Goal: Information Seeking & Learning: Find specific fact

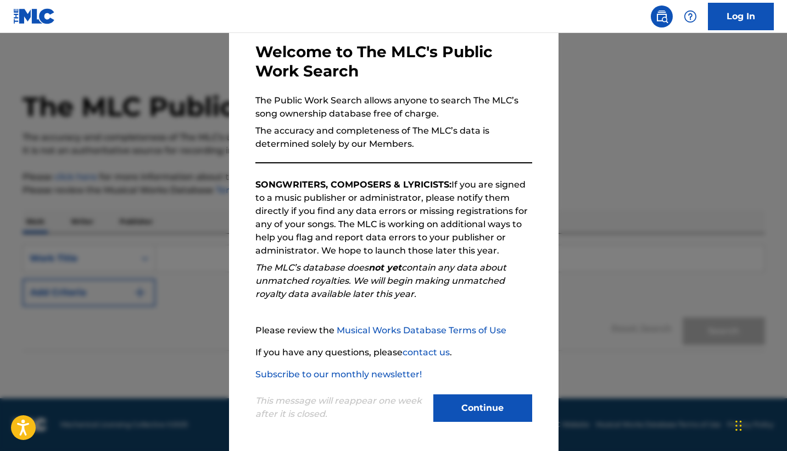
scroll to position [52, 0]
click at [469, 417] on button "Continue" at bounding box center [483, 407] width 99 height 27
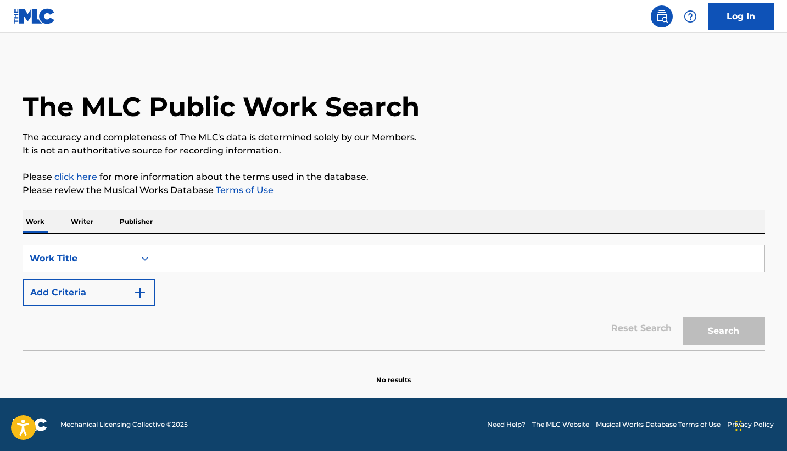
click at [299, 260] on input "Search Form" at bounding box center [460, 258] width 609 height 26
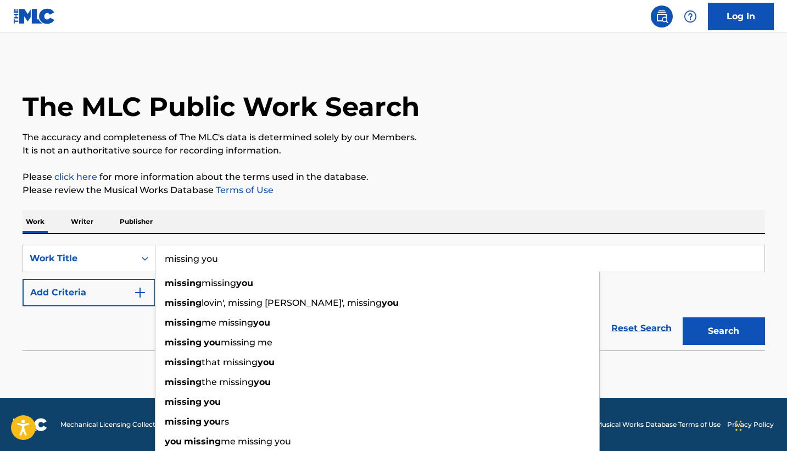
type input "missing you"
click at [72, 290] on button "Add Criteria" at bounding box center [89, 292] width 133 height 27
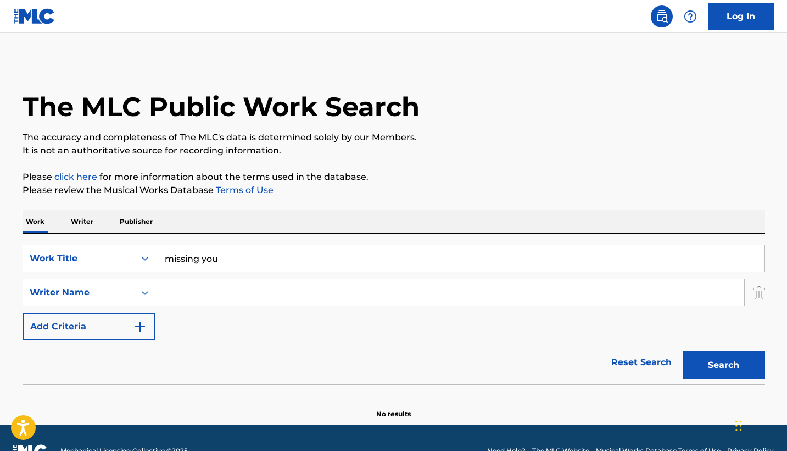
click at [162, 293] on input "Search Form" at bounding box center [450, 292] width 589 height 26
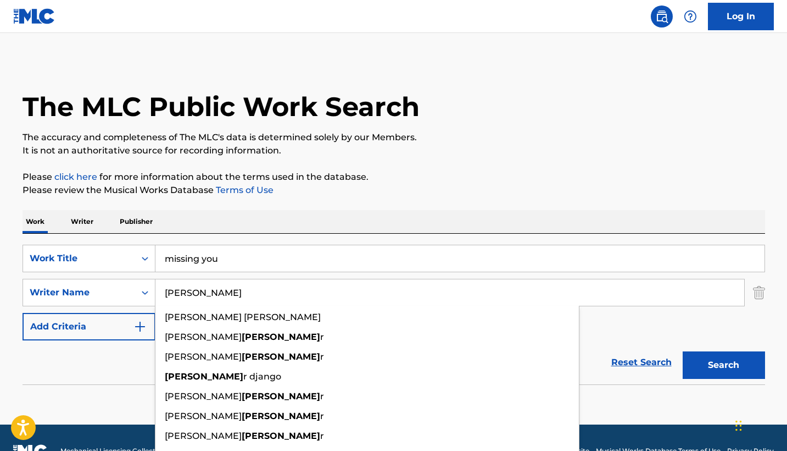
click at [724, 365] on button "Search" at bounding box center [724, 364] width 82 height 27
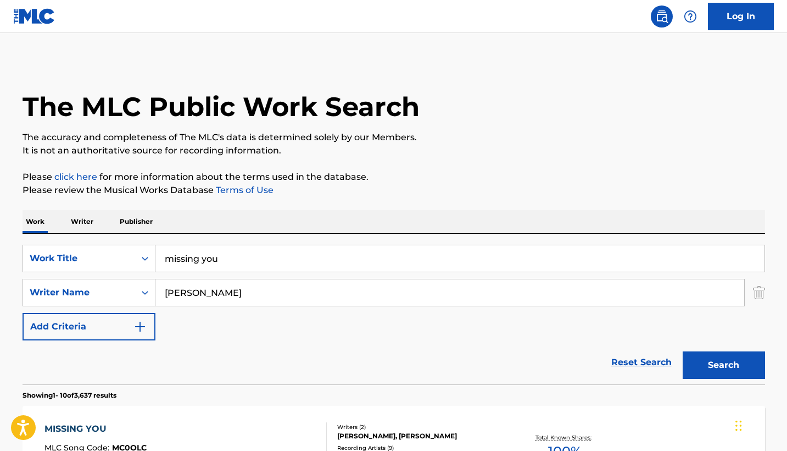
scroll to position [0, 0]
click at [163, 287] on input "[PERSON_NAME]" at bounding box center [450, 292] width 589 height 26
type input "[PERSON_NAME]"
click at [724, 365] on button "Search" at bounding box center [724, 364] width 82 height 27
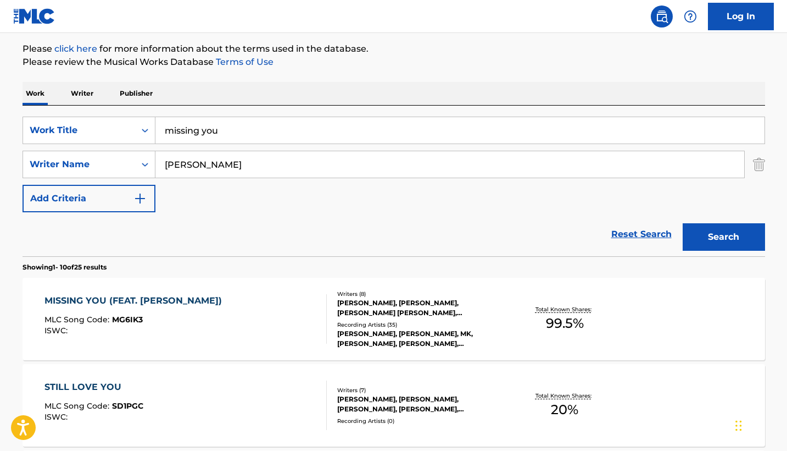
scroll to position [130, 0]
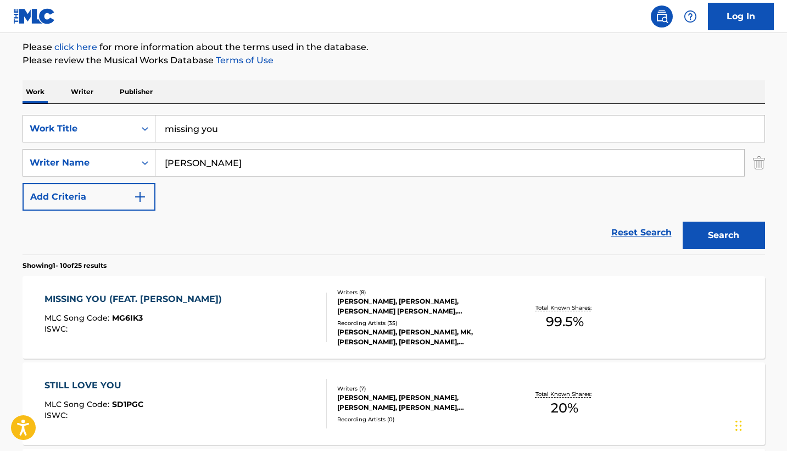
click at [447, 327] on div "[PERSON_NAME], [PERSON_NAME], MK, [PERSON_NAME], [PERSON_NAME],[PERSON_NAME],MK…" at bounding box center [420, 337] width 166 height 20
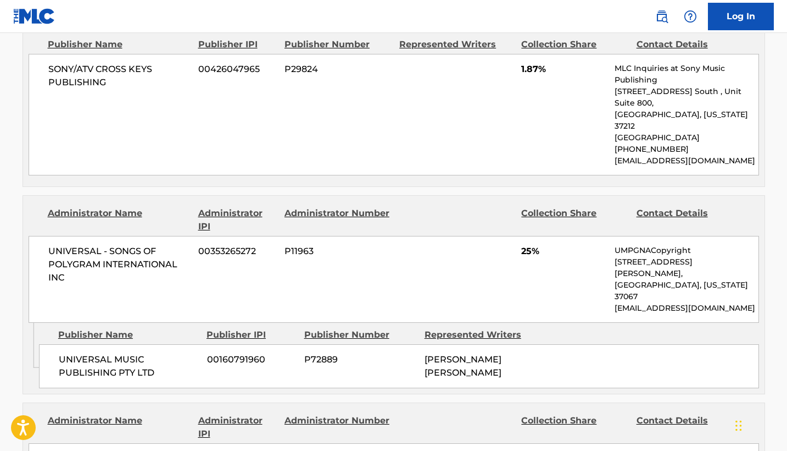
scroll to position [1157, 0]
